Goal: Task Accomplishment & Management: Use online tool/utility

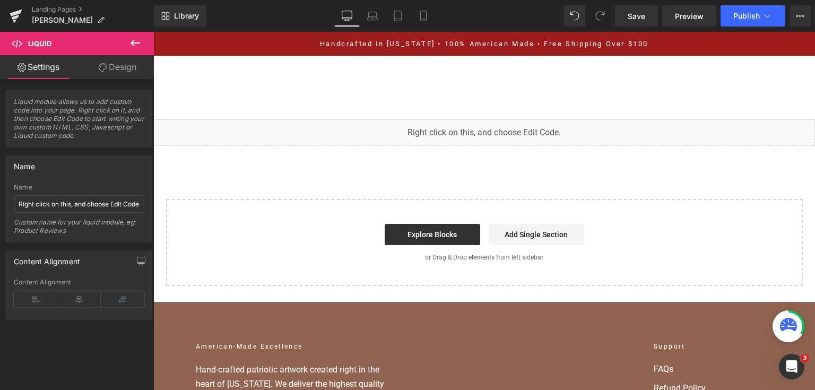
scroll to position [5517, 0]
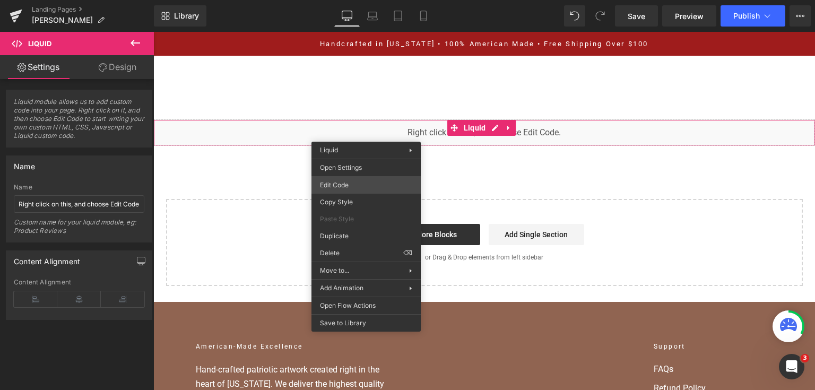
click at [371, 0] on div "You are previewing how the will restyle your page. You can not edit Elements in…" at bounding box center [407, 0] width 815 height 0
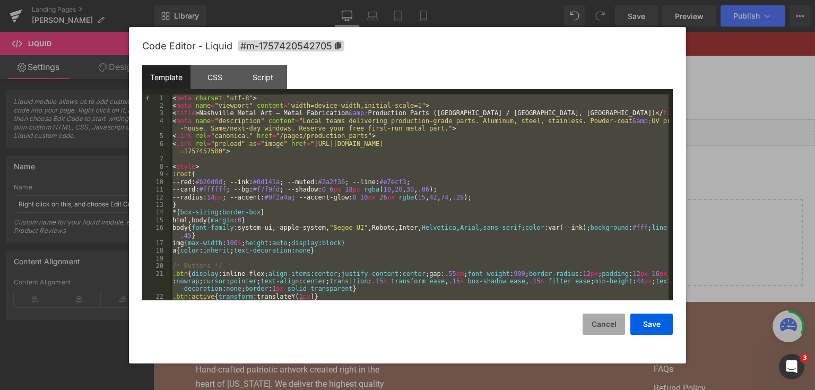
scroll to position [5594, 0]
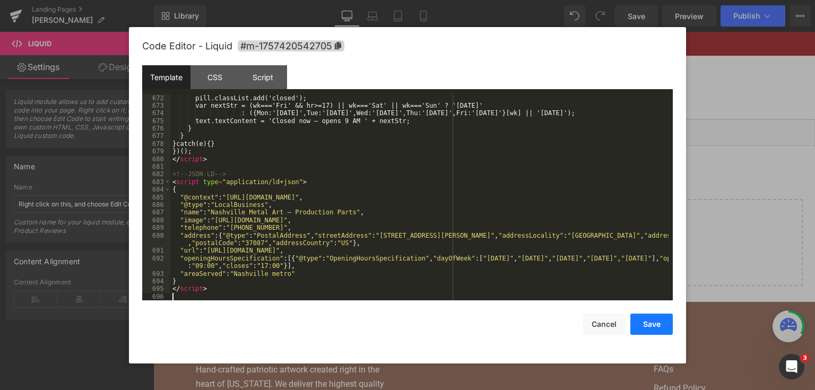
click at [647, 326] on button "Save" at bounding box center [651, 324] width 42 height 21
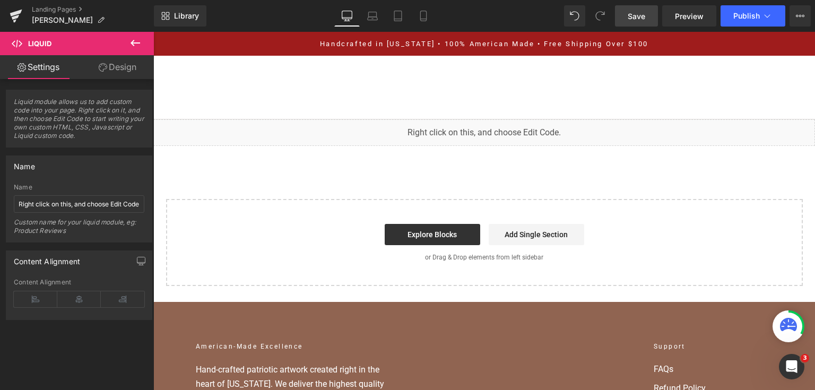
click at [635, 9] on link "Save" at bounding box center [636, 15] width 43 height 21
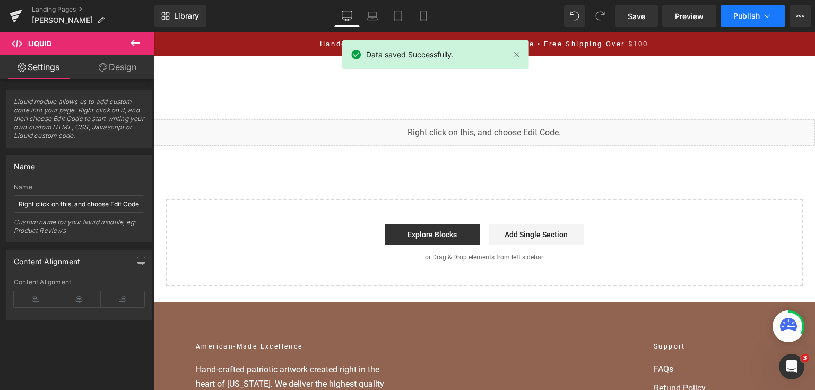
click at [735, 16] on span "Publish" at bounding box center [746, 16] width 27 height 8
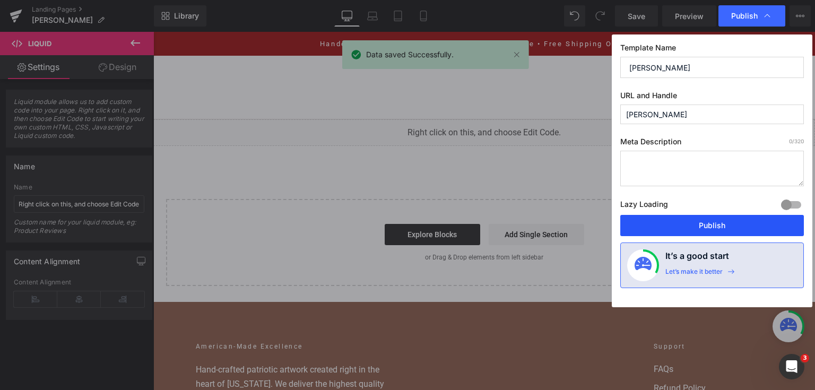
drag, startPoint x: 721, startPoint y: 227, endPoint x: 271, endPoint y: 52, distance: 482.4
click at [721, 227] on button "Publish" at bounding box center [712, 225] width 184 height 21
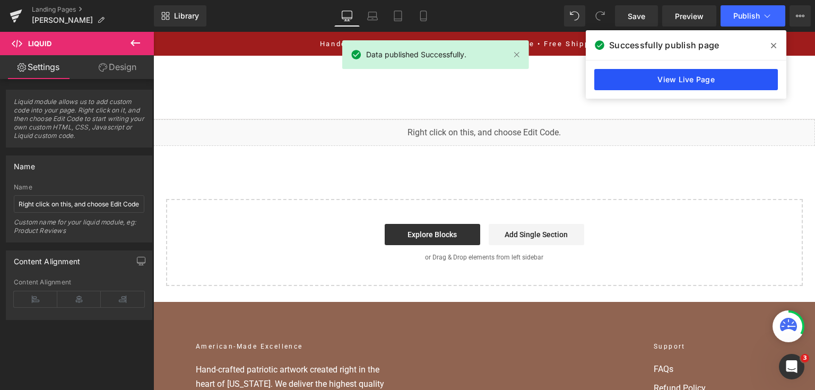
click at [745, 82] on link "View Live Page" at bounding box center [686, 79] width 184 height 21
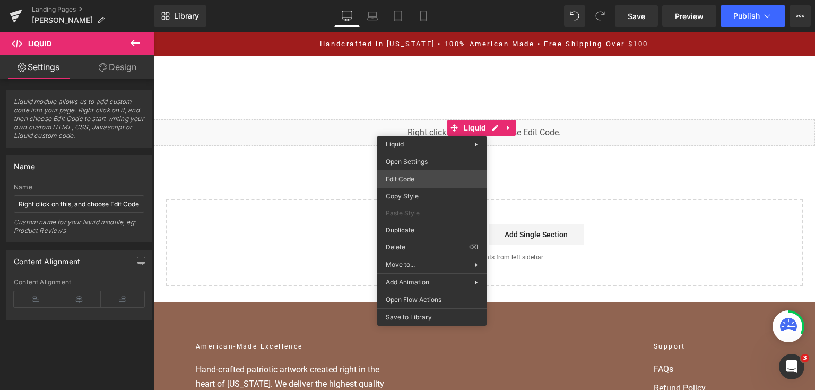
click at [414, 0] on div "You are previewing how the will restyle your page. You can not edit Elements in…" at bounding box center [407, 0] width 815 height 0
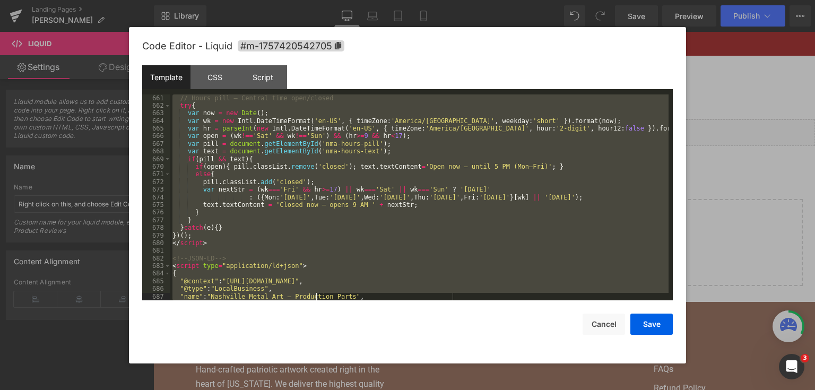
scroll to position [5541, 0]
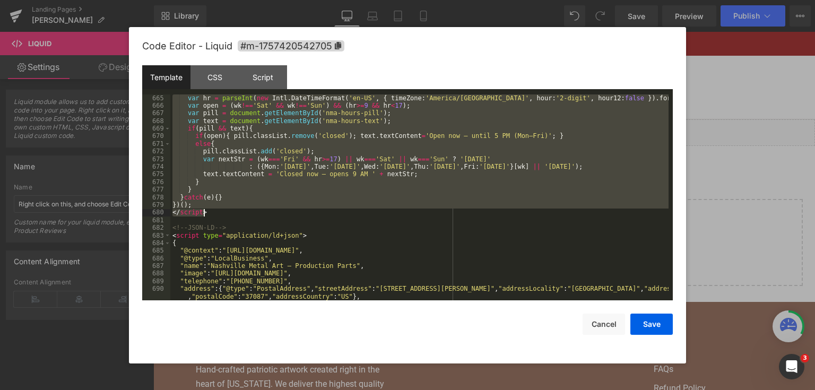
drag, startPoint x: 172, startPoint y: 133, endPoint x: 335, endPoint y: 212, distance: 181.6
click at [335, 212] on div "var hr = parseInt ( new Intl . DateTimeFormat ( 'en-US' , { timeZone : '[GEOGRA…" at bounding box center [419, 205] width 498 height 222
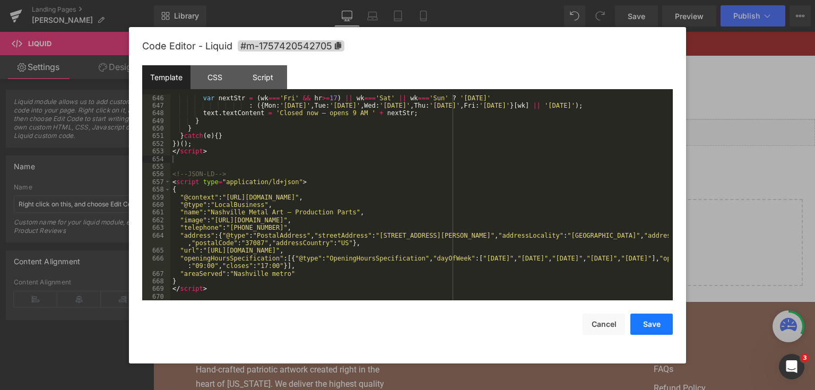
click at [640, 323] on button "Save" at bounding box center [651, 324] width 42 height 21
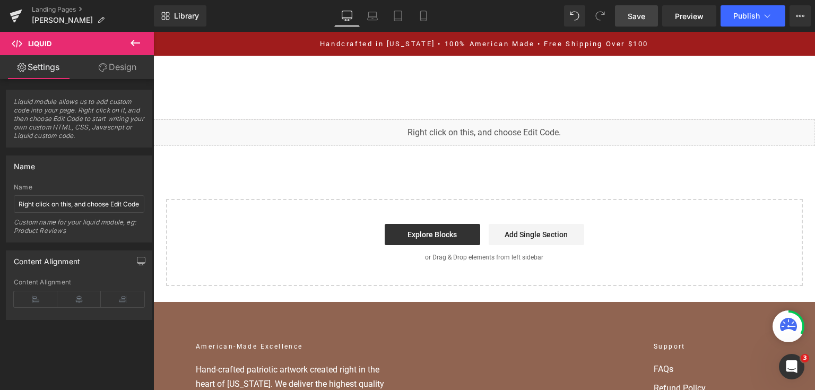
click at [639, 8] on link "Save" at bounding box center [636, 15] width 43 height 21
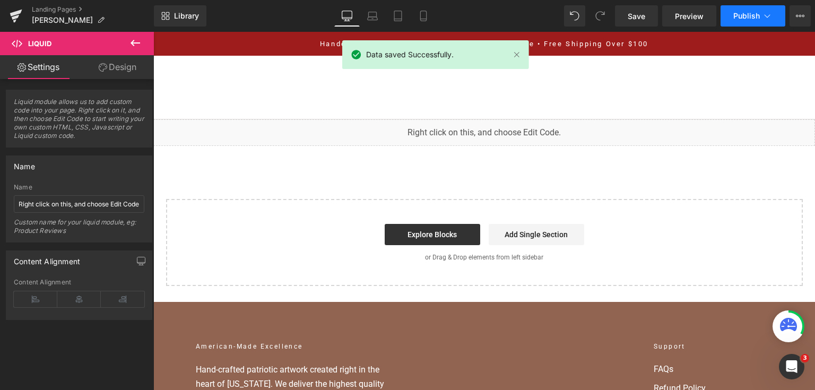
click at [751, 15] on span "Publish" at bounding box center [746, 16] width 27 height 8
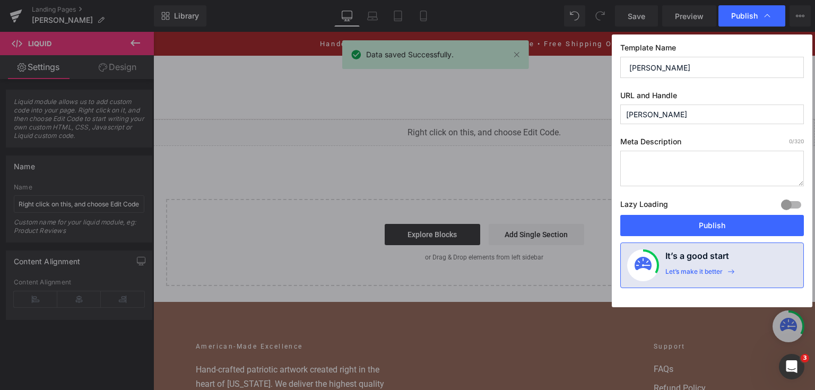
click at [711, 212] on div "Lazy Loading Build Upgrade plan to unlock" at bounding box center [712, 206] width 184 height 18
click at [706, 224] on button "Publish" at bounding box center [712, 225] width 184 height 21
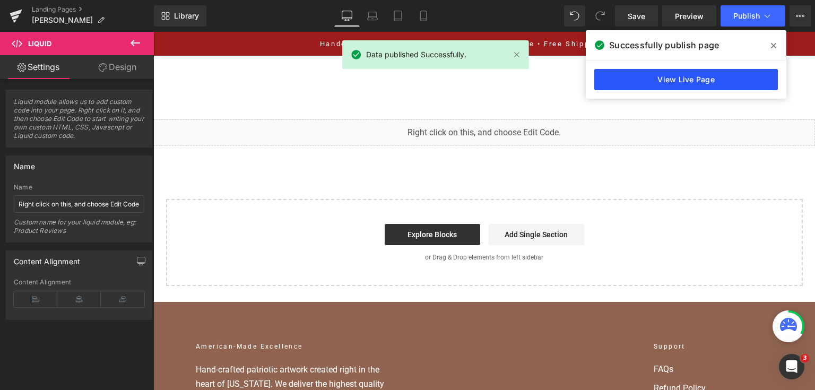
click at [606, 81] on link "View Live Page" at bounding box center [686, 79] width 184 height 21
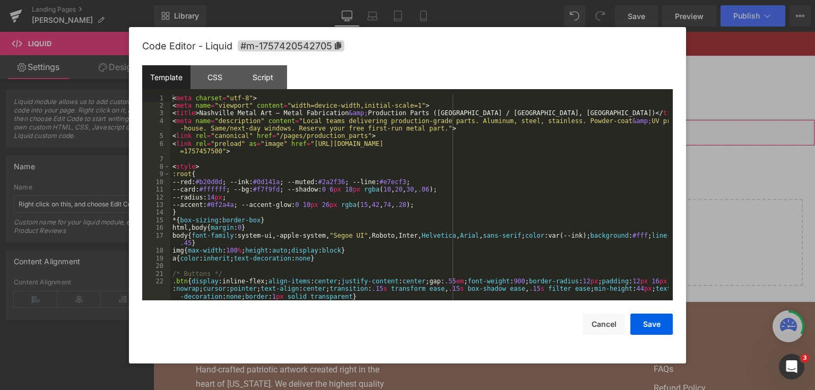
click at [315, 0] on div "You are previewing how the will restyle your page. You can not edit Elements in…" at bounding box center [407, 0] width 815 height 0
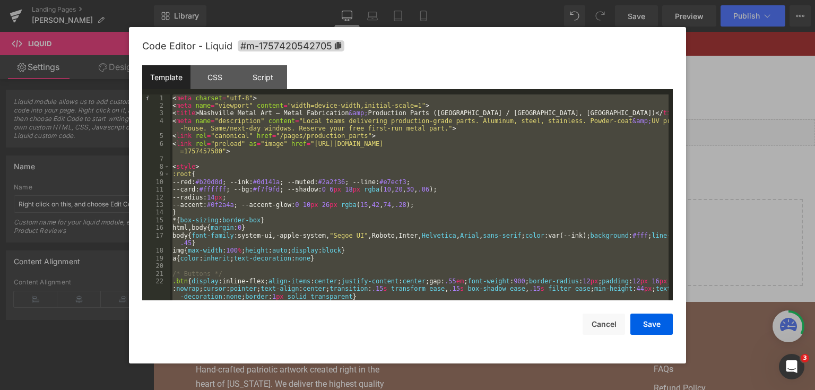
drag, startPoint x: 701, startPoint y: 183, endPoint x: 538, endPoint y: 16, distance: 232.7
click at [701, 183] on div at bounding box center [407, 195] width 815 height 390
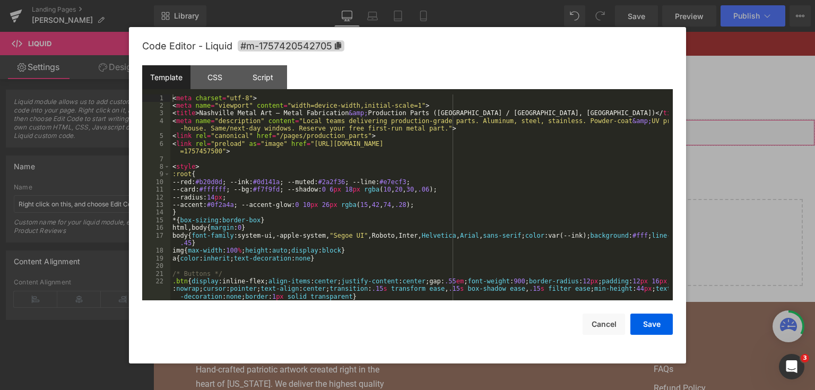
click at [346, 0] on div "You are previewing how the will restyle your page. You can not edit Elements in…" at bounding box center [407, 0] width 815 height 0
click at [361, 180] on div "< meta charset = "utf-8" > < meta name = "viewport" content = "width=device-wid…" at bounding box center [419, 205] width 498 height 222
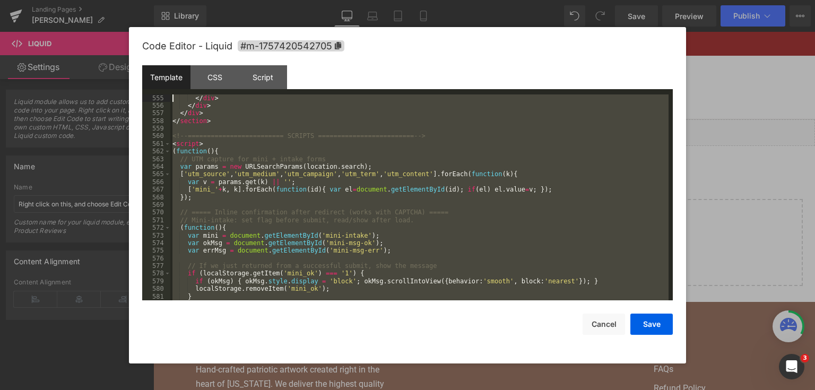
scroll to position [4662, 0]
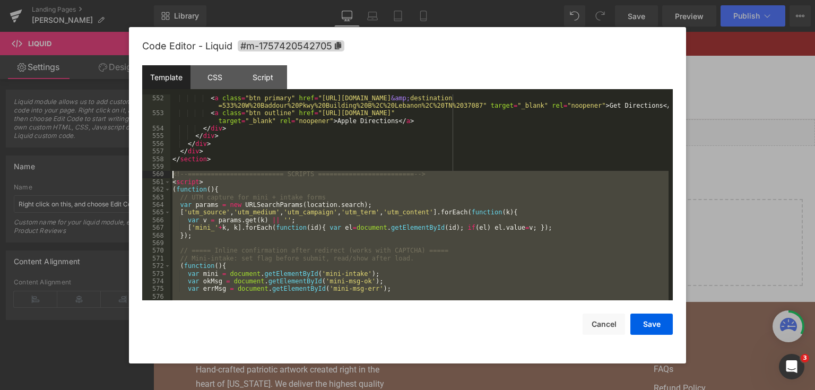
drag, startPoint x: 213, startPoint y: 187, endPoint x: 156, endPoint y: 176, distance: 58.9
click at [156, 176] on pre "552 553 554 555 556 557 558 559 560 561 562 563 564 565 566 567 568 569 570 571…" at bounding box center [407, 197] width 531 height 206
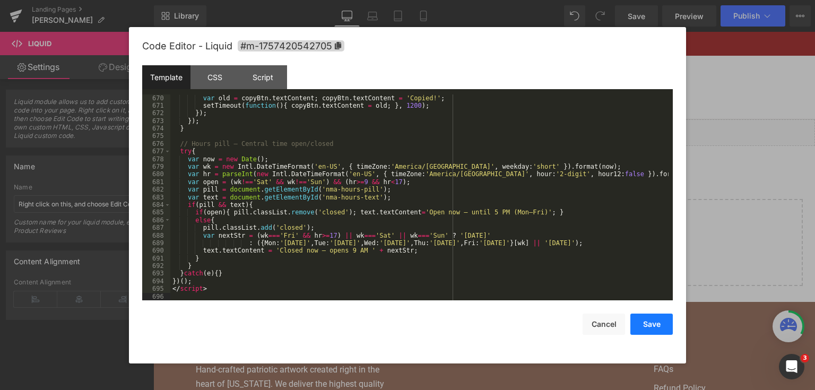
click at [659, 326] on button "Save" at bounding box center [651, 324] width 42 height 21
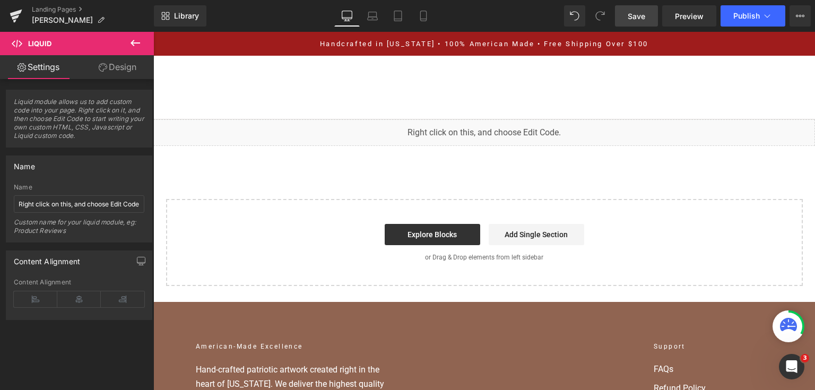
click at [637, 22] on link "Save" at bounding box center [636, 15] width 43 height 21
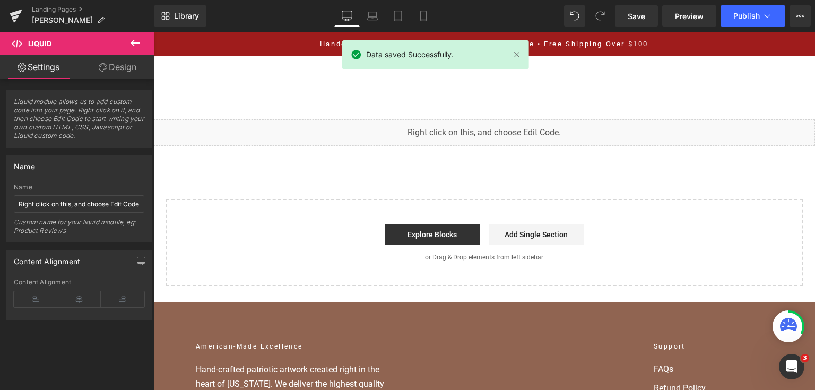
drag, startPoint x: 743, startPoint y: 28, endPoint x: 590, endPoint y: 3, distance: 155.5
click at [743, 28] on div "Library Desktop Desktop Laptop Tablet Mobile Save Preview Publish Scheduled Vie…" at bounding box center [484, 16] width 661 height 32
click at [741, 20] on button "Publish" at bounding box center [753, 15] width 65 height 21
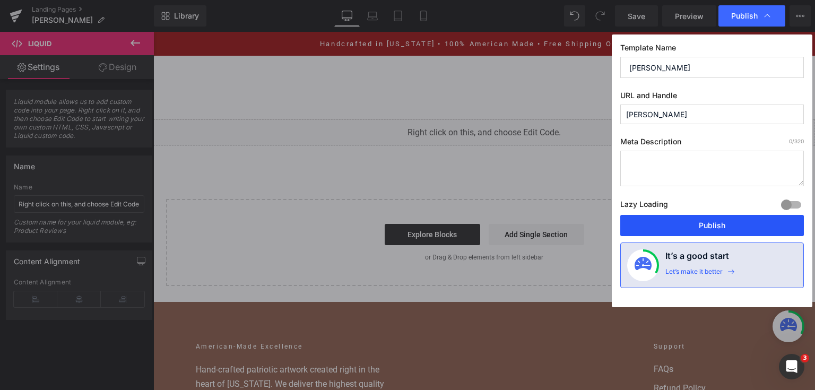
click at [679, 229] on button "Publish" at bounding box center [712, 225] width 184 height 21
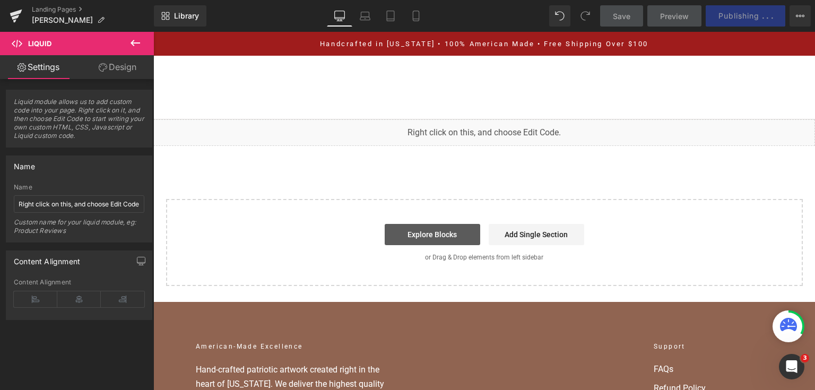
click at [407, 228] on link "Explore Blocks" at bounding box center [433, 234] width 96 height 21
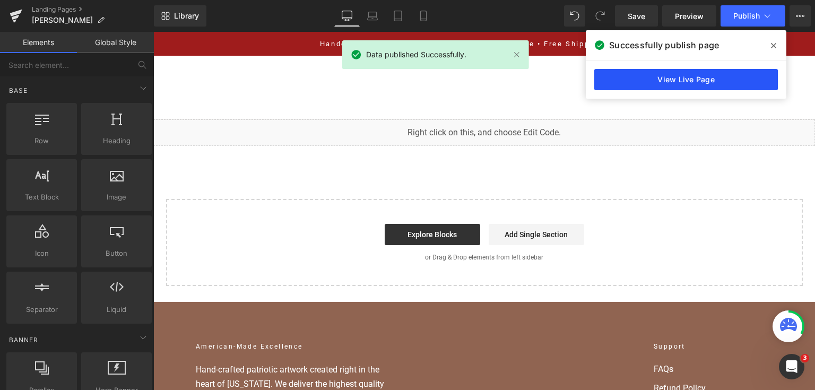
click at [645, 84] on link "View Live Page" at bounding box center [686, 79] width 184 height 21
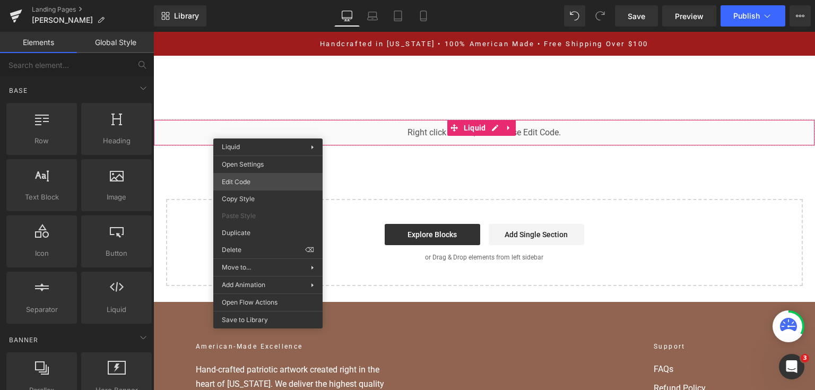
click at [283, 0] on div "You are previewing how the will restyle your page. You can not edit Elements in…" at bounding box center [407, 0] width 815 height 0
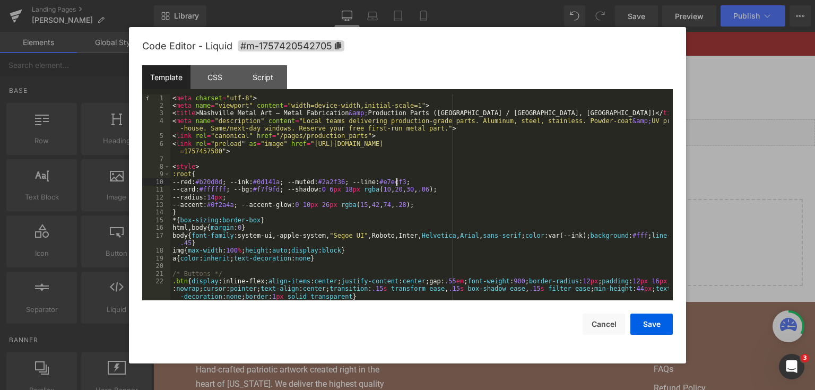
click at [426, 184] on div "< meta charset = "utf-8" > < meta name = "viewport" content = "width=device-wid…" at bounding box center [419, 205] width 498 height 222
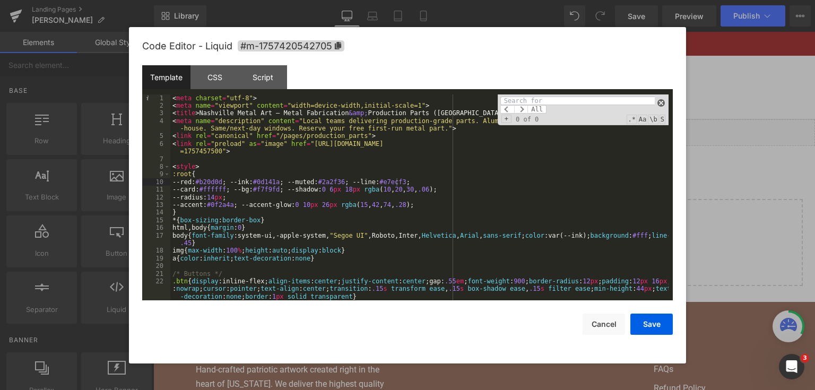
click at [660, 102] on span at bounding box center [661, 102] width 7 height 7
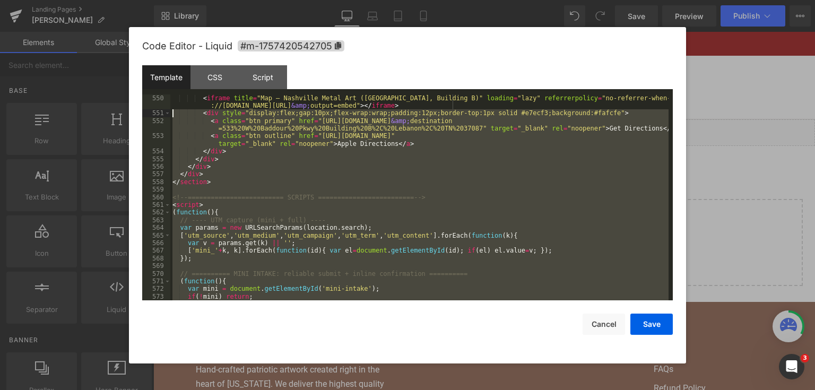
scroll to position [4639, 0]
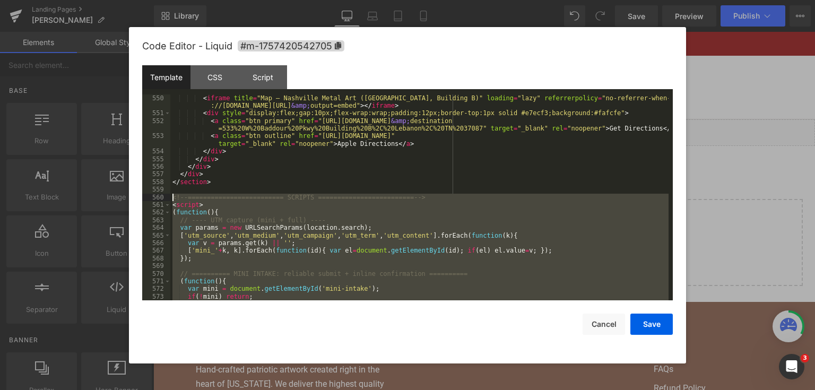
drag, startPoint x: 210, startPoint y: 265, endPoint x: 170, endPoint y: 196, distance: 79.4
click at [170, 196] on div "< iframe title = "Map — Nashville Metal Art ([GEOGRAPHIC_DATA], Building B)" lo…" at bounding box center [419, 208] width 498 height 229
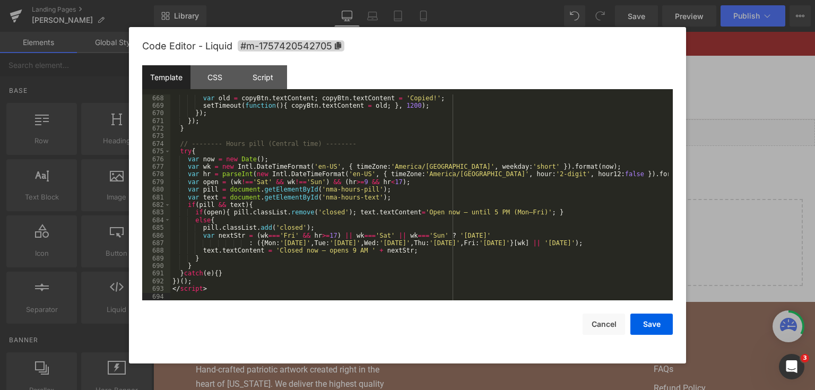
scroll to position [5589, 0]
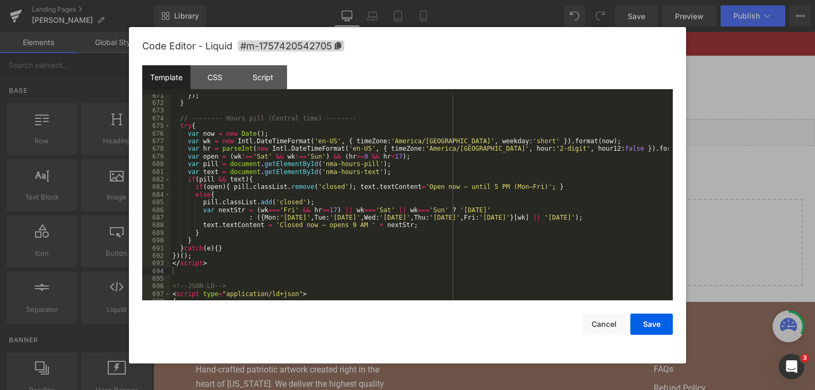
click at [676, 321] on div "Code Editor - Liquid #m-1757420542705 Template CSS Script Data 671 672 673 674 …" at bounding box center [407, 195] width 557 height 336
click at [655, 329] on button "Save" at bounding box center [651, 324] width 42 height 21
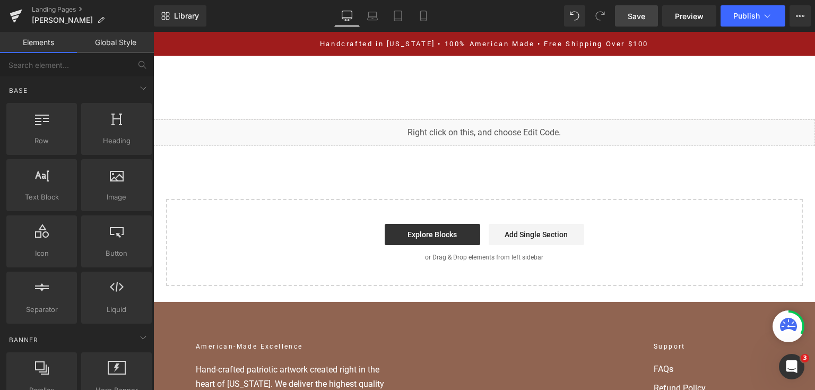
click at [633, 12] on span "Save" at bounding box center [637, 16] width 18 height 11
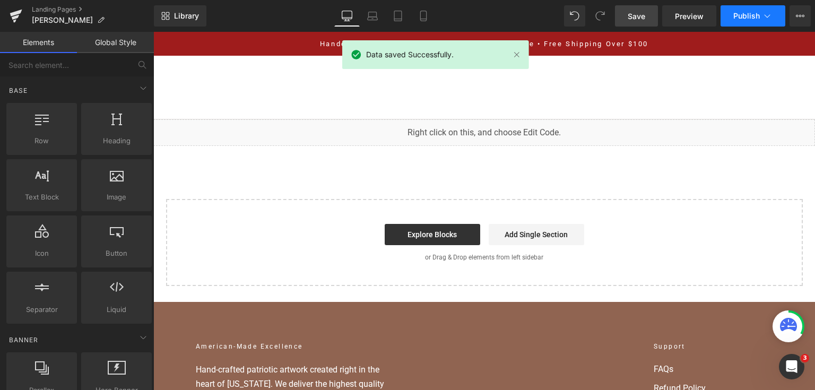
click at [750, 21] on button "Publish" at bounding box center [753, 15] width 65 height 21
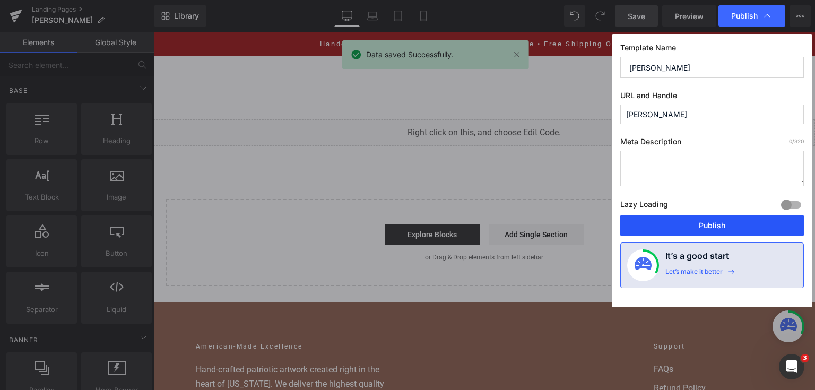
click at [689, 229] on button "Publish" at bounding box center [712, 225] width 184 height 21
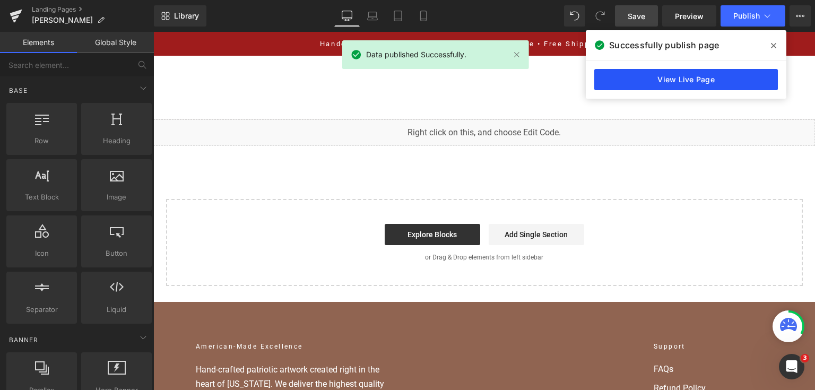
click at [618, 83] on link "View Live Page" at bounding box center [686, 79] width 184 height 21
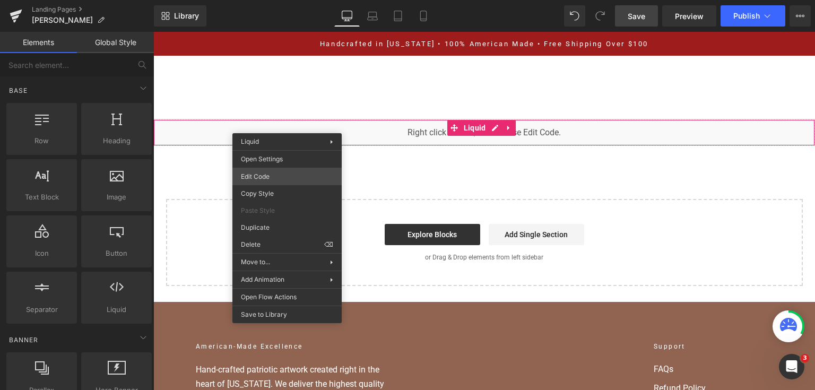
click at [297, 0] on div "You are previewing how the will restyle your page. You can not edit Elements in…" at bounding box center [407, 0] width 815 height 0
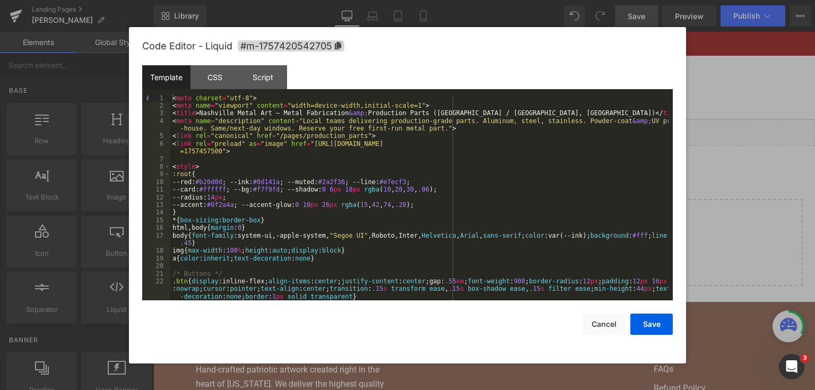
click at [518, 110] on div "< meta charset = "utf-8" > < meta name = "viewport" content = "width=device-wid…" at bounding box center [419, 205] width 498 height 222
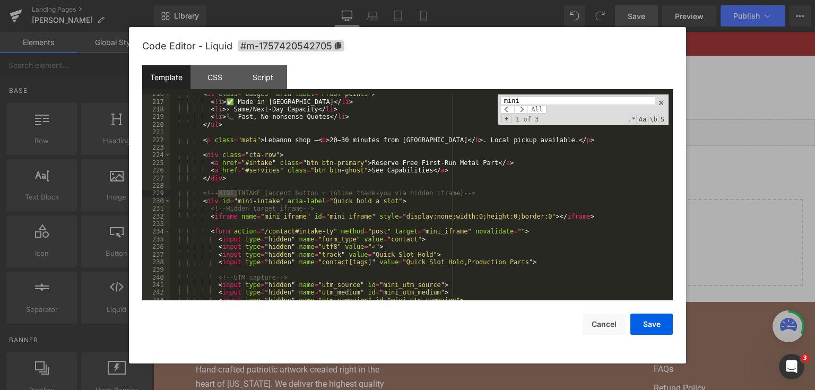
scroll to position [1845, 0]
type input "mini in"
click at [208, 148] on div "< ul class = "badges" aria-label = "Proof points" > < li > ✅ Made in [GEOGRAPHI…" at bounding box center [419, 201] width 498 height 222
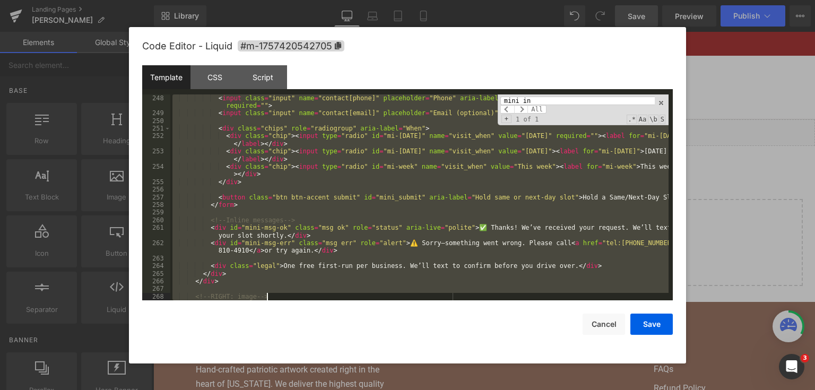
scroll to position [2132, 0]
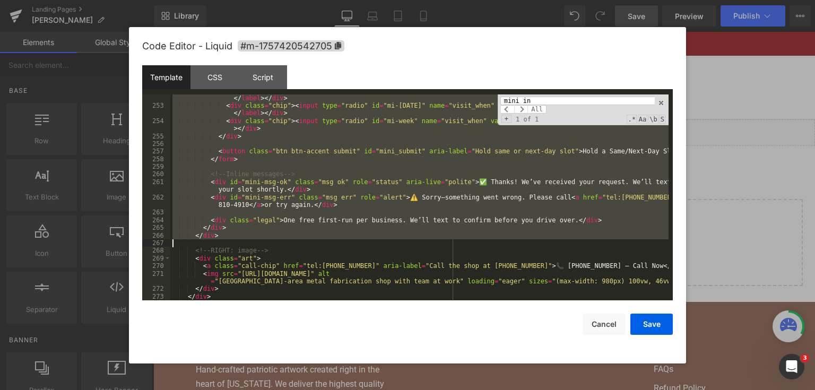
drag, startPoint x: 197, startPoint y: 193, endPoint x: 331, endPoint y: 245, distance: 144.0
click at [331, 245] on div "< div class = "chip" > < input type = "radio" id = "mi-[DATE]" name = "visit_wh…" at bounding box center [419, 201] width 498 height 229
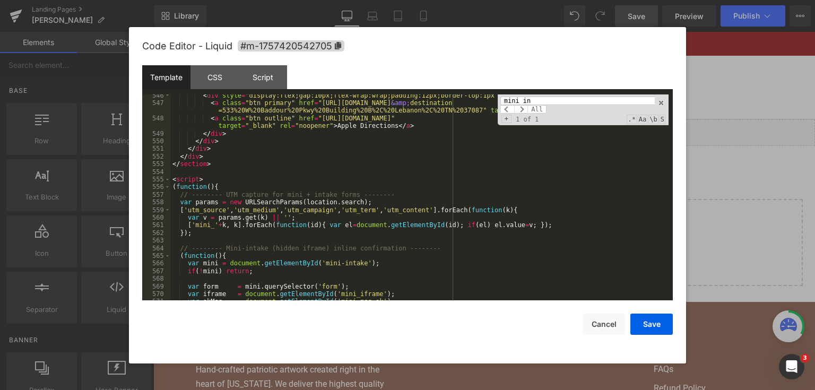
scroll to position [4621, 0]
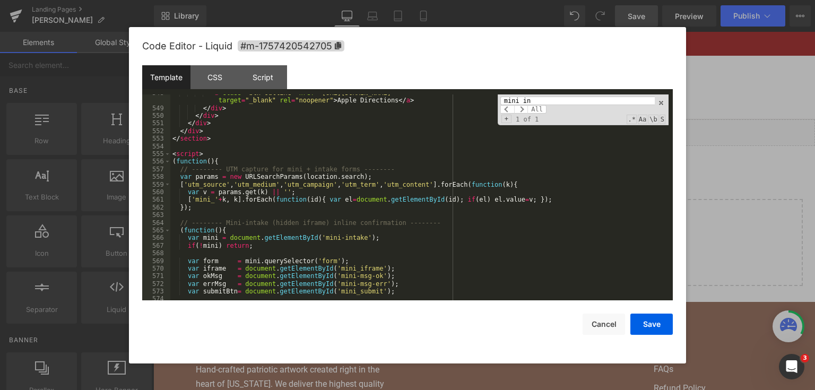
click at [272, 210] on div "< a class = "btn outline" href = "[URL][DOMAIN_NAME]" target = "_blank" rel = "…" at bounding box center [419, 203] width 498 height 229
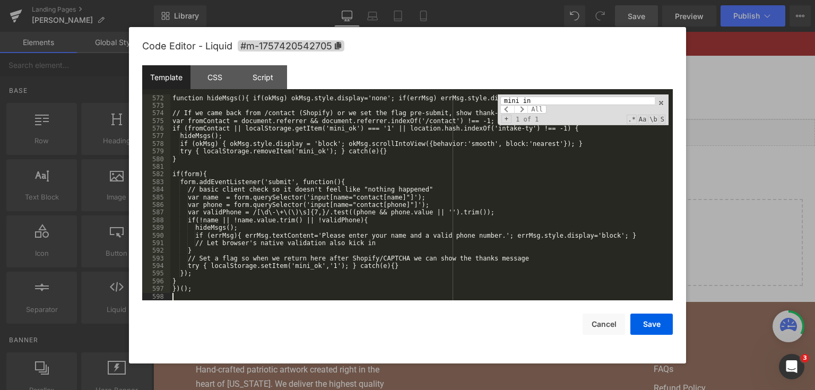
scroll to position [4807, 0]
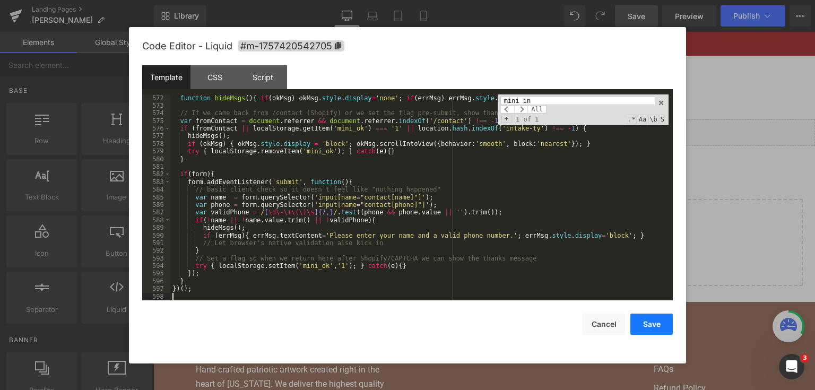
click at [646, 325] on button "Save" at bounding box center [651, 324] width 42 height 21
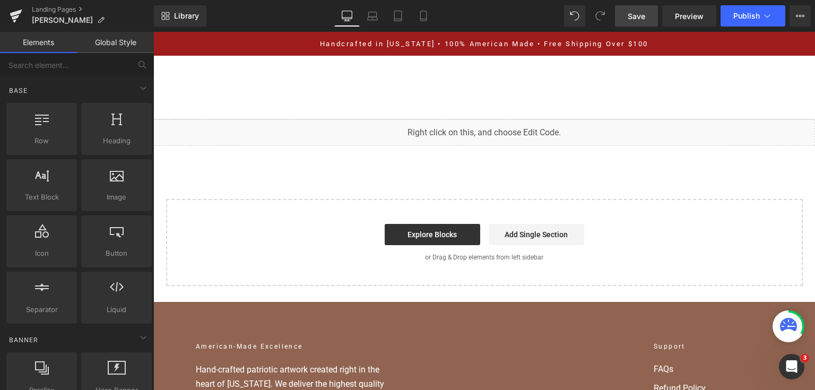
click at [616, 28] on div "Library Desktop Desktop Laptop Tablet Mobile Save Preview Publish Scheduled Vie…" at bounding box center [484, 16] width 661 height 32
click at [618, 24] on link "Save" at bounding box center [636, 15] width 43 height 21
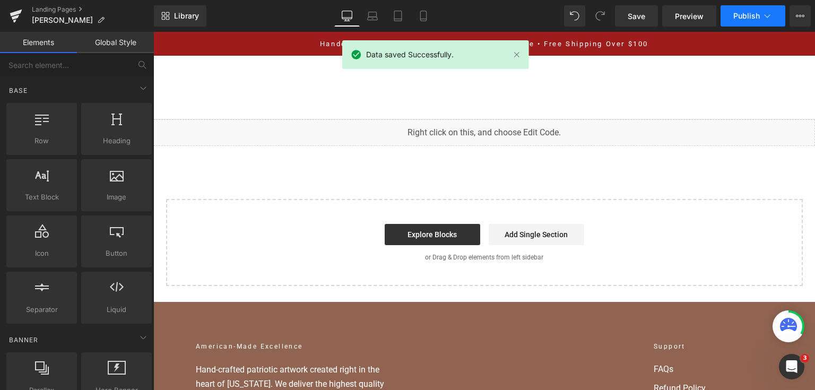
click at [749, 13] on span "Publish" at bounding box center [746, 16] width 27 height 8
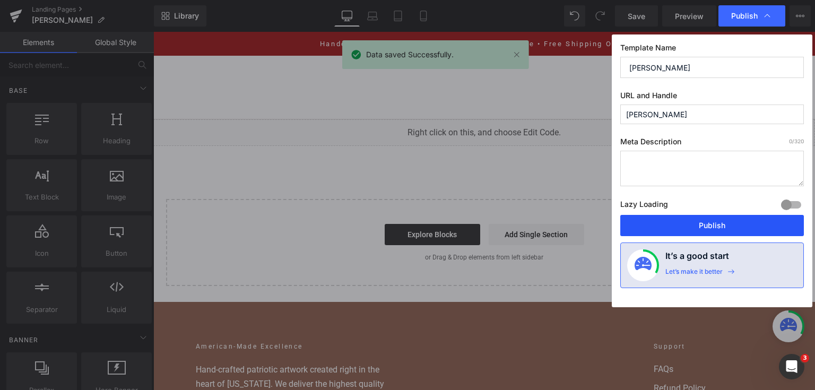
click at [710, 227] on button "Publish" at bounding box center [712, 225] width 184 height 21
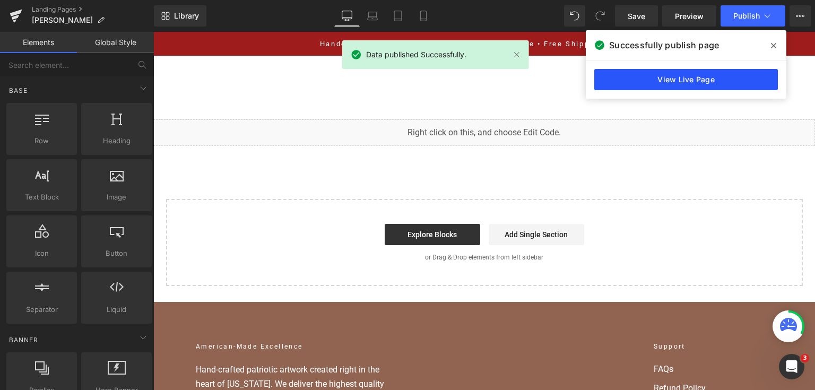
click at [672, 76] on link "View Live Page" at bounding box center [686, 79] width 184 height 21
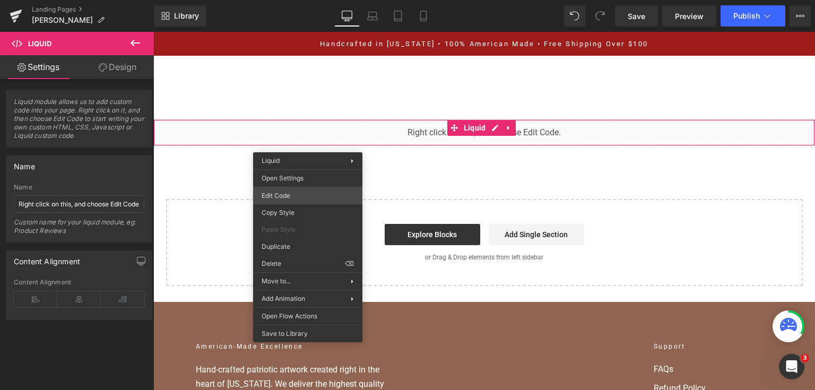
click at [298, 0] on div "You are previewing how the will restyle your page. You can not edit Elements in…" at bounding box center [407, 0] width 815 height 0
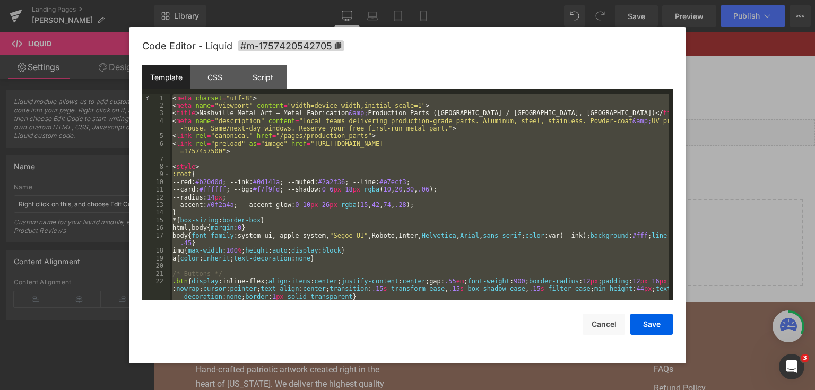
scroll to position [5495, 0]
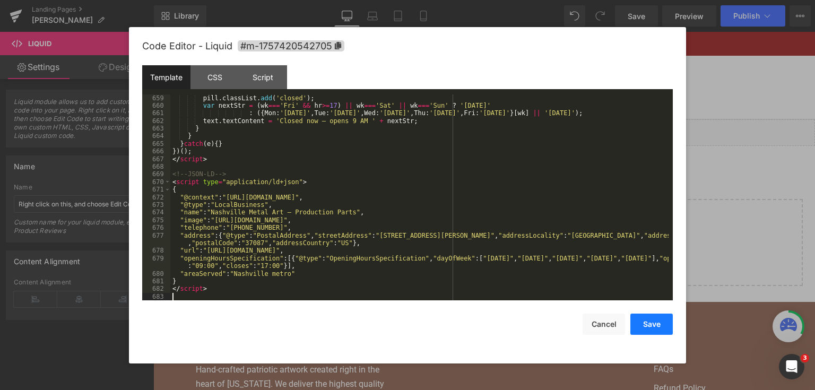
click at [643, 323] on button "Save" at bounding box center [651, 324] width 42 height 21
click at [640, 321] on button "Save" at bounding box center [651, 324] width 42 height 21
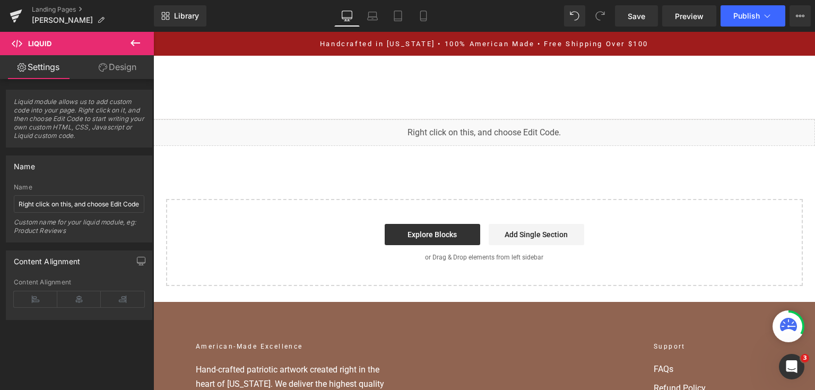
drag, startPoint x: 793, startPoint y: 353, endPoint x: 651, endPoint y: 109, distance: 282.1
click at [633, 19] on span "Save" at bounding box center [637, 16] width 18 height 11
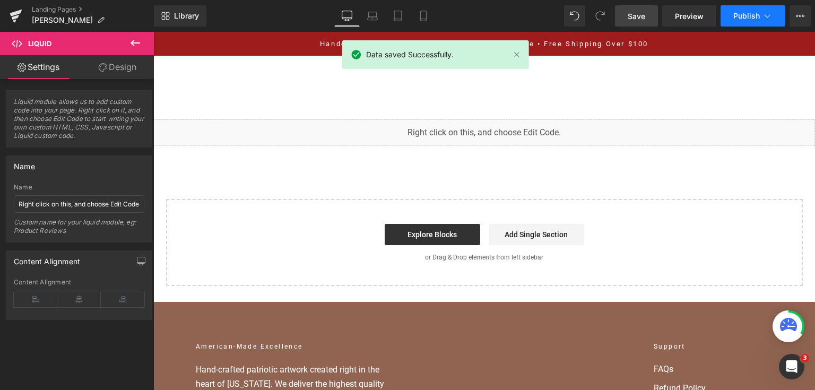
click at [743, 14] on span "Publish" at bounding box center [746, 16] width 27 height 8
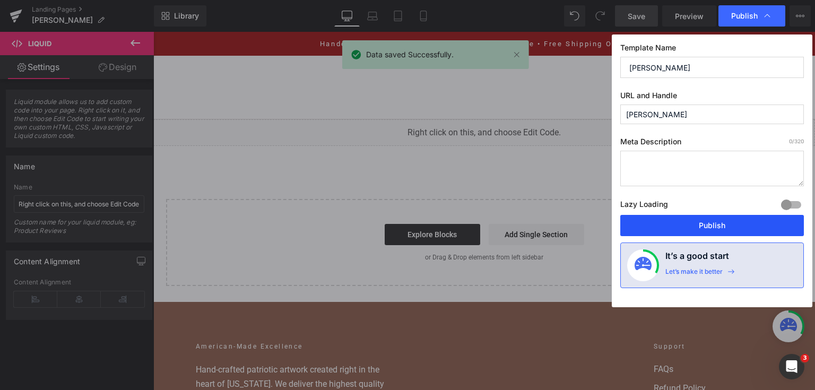
click at [706, 218] on button "Publish" at bounding box center [712, 225] width 184 height 21
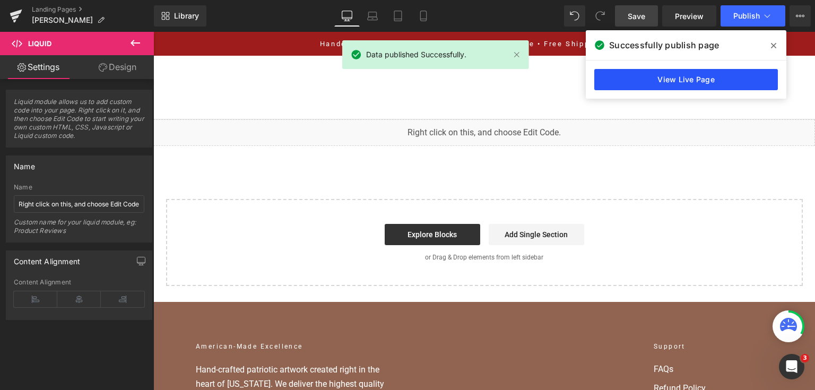
click at [626, 76] on link "View Live Page" at bounding box center [686, 79] width 184 height 21
